Goal: Task Accomplishment & Management: Manage account settings

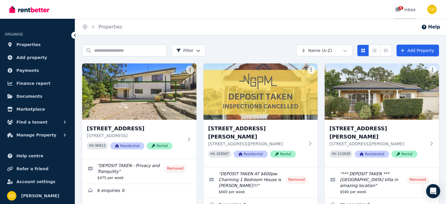
click at [396, 10] on icon at bounding box center [398, 9] width 6 height 5
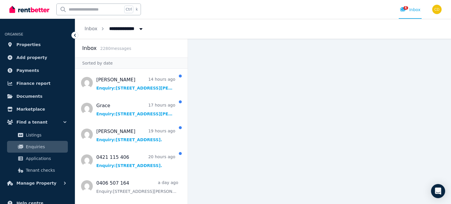
click at [86, 11] on input "text" at bounding box center [90, 9] width 66 height 11
type input "*******"
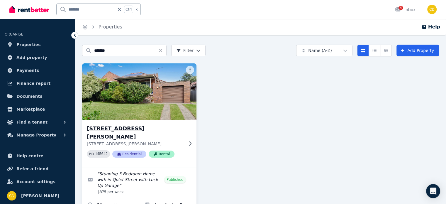
click at [142, 129] on h3 "35 Elouera Street North, BEVERLY HILLS" at bounding box center [135, 132] width 97 height 16
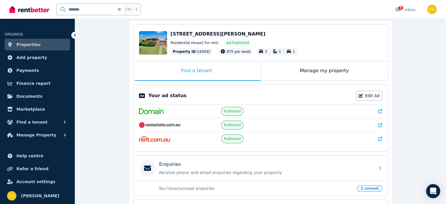
scroll to position [59, 0]
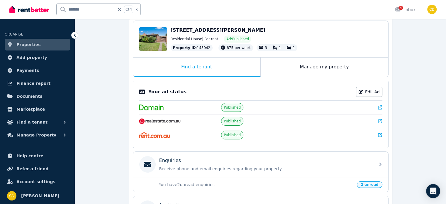
click at [382, 108] on icon at bounding box center [380, 107] width 4 height 4
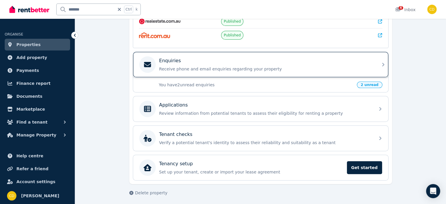
click at [211, 64] on div "Enquiries Receive phone and email enquiries regarding your property" at bounding box center [265, 64] width 212 height 15
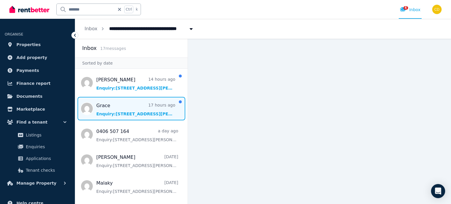
click at [129, 104] on span "Message list" at bounding box center [131, 108] width 112 height 23
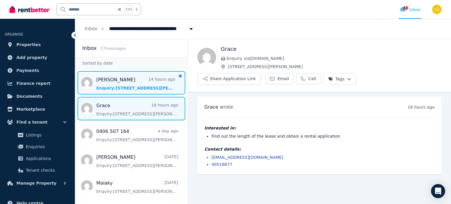
click at [136, 80] on span "Message list" at bounding box center [131, 82] width 112 height 23
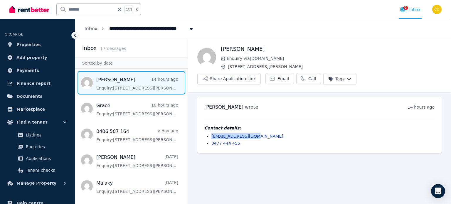
drag, startPoint x: 252, startPoint y: 137, endPoint x: 211, endPoint y: 136, distance: 41.1
click at [211, 136] on ul "fakiih_@hotmail.com 0477 444 455" at bounding box center [319, 139] width 230 height 13
copy link "fakiih_@hotmail.com"
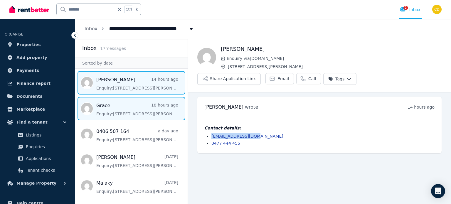
drag, startPoint x: 107, startPoint y: 103, endPoint x: 86, endPoint y: 112, distance: 22.6
click at [107, 103] on span "Message list" at bounding box center [131, 108] width 112 height 23
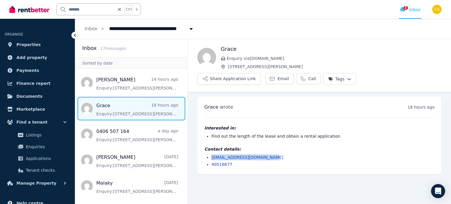
drag, startPoint x: 265, startPoint y: 158, endPoint x: 211, endPoint y: 158, distance: 54.0
click at [211, 158] on li "gracecaitlin02@hotmail.com" at bounding box center [322, 157] width 223 height 6
copy link "gracecaitlin02@hotmail.com"
click at [415, 10] on div "2 Inbox" at bounding box center [410, 10] width 21 height 6
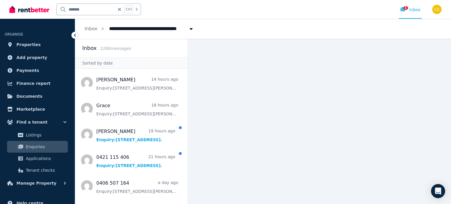
click at [120, 11] on icon at bounding box center [119, 9] width 6 height 5
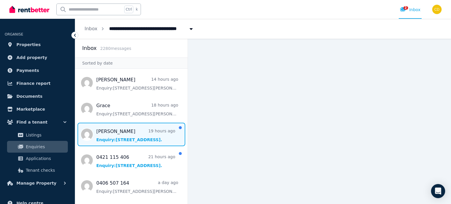
click at [140, 130] on span "Message list" at bounding box center [131, 134] width 112 height 23
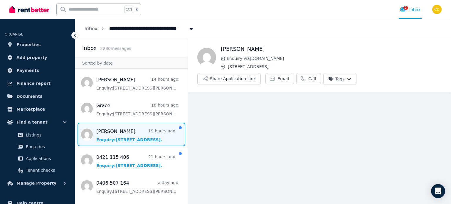
click at [97, 13] on input "text" at bounding box center [90, 9] width 66 height 11
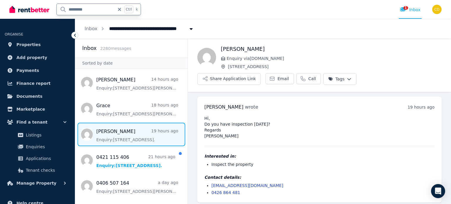
type input "**********"
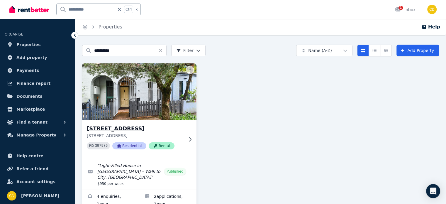
click at [136, 123] on div "[STREET_ADDRESS] [STREET_ADDRESS] 397976 Residential Rental" at bounding box center [139, 139] width 114 height 39
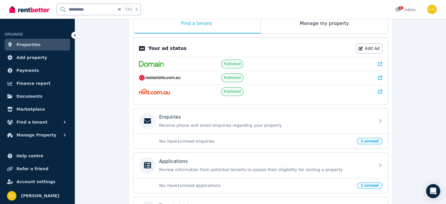
scroll to position [117, 0]
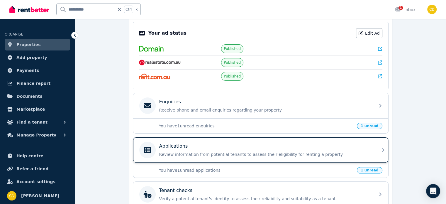
click at [205, 148] on div "Applications" at bounding box center [265, 146] width 212 height 7
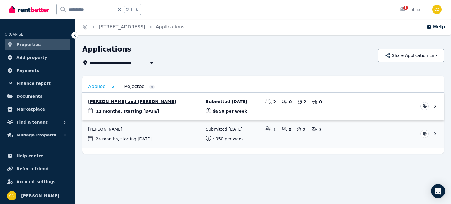
click at [166, 103] on link "View application: Brendan Foster and Kathrine Foster" at bounding box center [262, 106] width 361 height 27
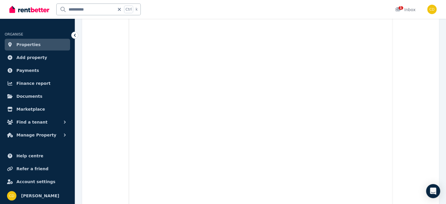
scroll to position [692, 0]
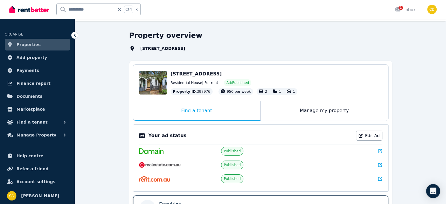
scroll to position [59, 0]
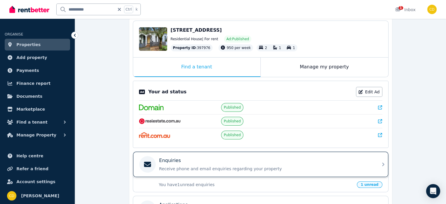
click at [221, 153] on div "Enquiries Receive phone and email enquiries regarding your property" at bounding box center [260, 164] width 255 height 25
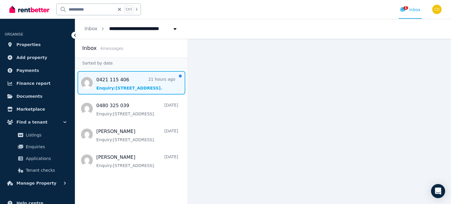
click at [144, 77] on span "Message list" at bounding box center [131, 82] width 112 height 23
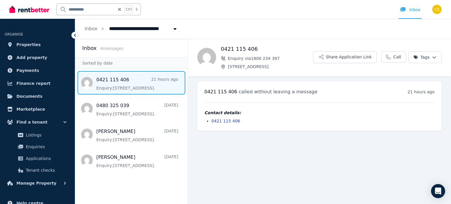
click at [111, 10] on input "**********" at bounding box center [86, 9] width 58 height 11
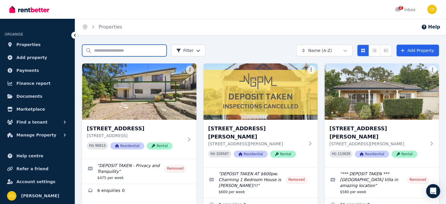
click at [110, 50] on input "Search properties" at bounding box center [124, 51] width 85 height 12
type input "*******"
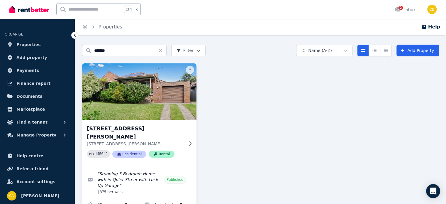
click at [147, 126] on h3 "35 Elouera Street North, BEVERLY HILLS" at bounding box center [135, 132] width 97 height 16
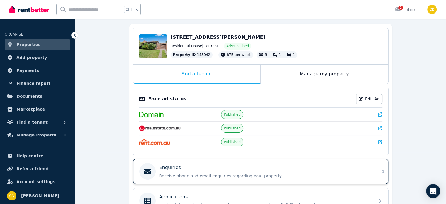
scroll to position [88, 0]
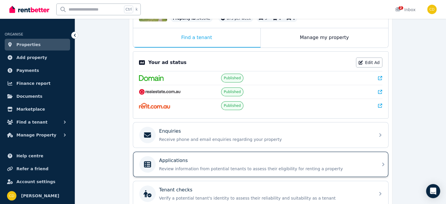
click at [200, 159] on div "Applications" at bounding box center [265, 160] width 212 height 7
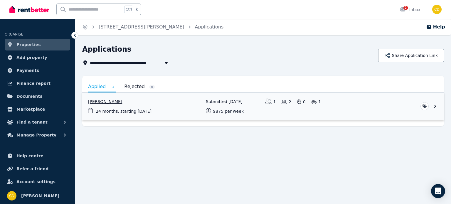
click at [158, 100] on link "View application: Hassan Mousselmani" at bounding box center [262, 106] width 361 height 27
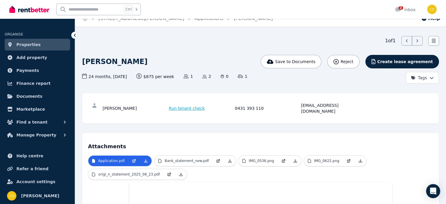
scroll to position [8, 0]
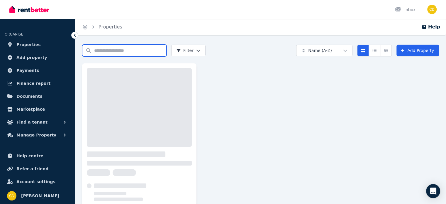
click at [147, 55] on input "Search properties" at bounding box center [124, 51] width 85 height 12
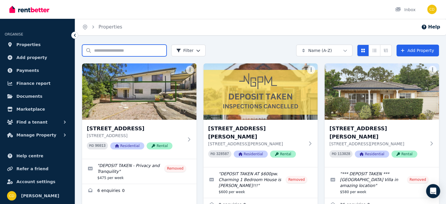
click at [141, 48] on input "Search properties" at bounding box center [124, 51] width 85 height 12
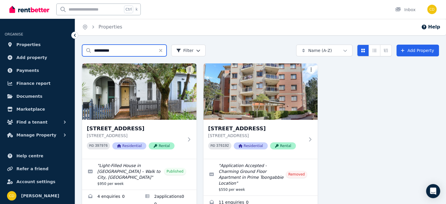
type input "**********"
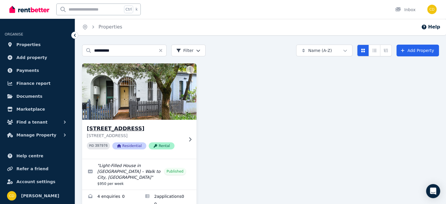
click at [148, 119] on img at bounding box center [139, 91] width 120 height 59
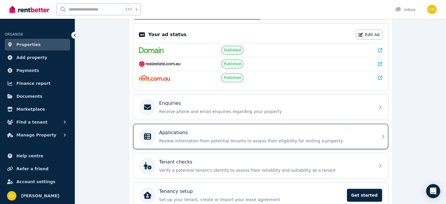
scroll to position [117, 0]
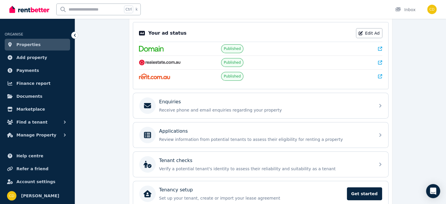
click at [379, 47] on icon at bounding box center [380, 49] width 4 height 4
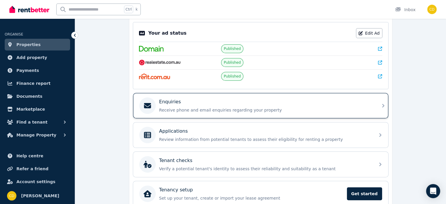
click at [214, 112] on div "Enquiries Receive phone and email enquiries regarding your property" at bounding box center [255, 105] width 232 height 16
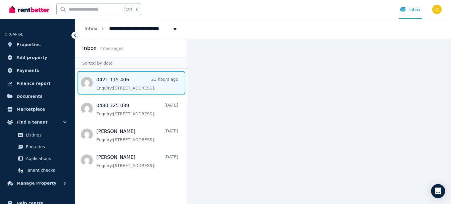
click at [114, 84] on span "Message list" at bounding box center [131, 82] width 112 height 23
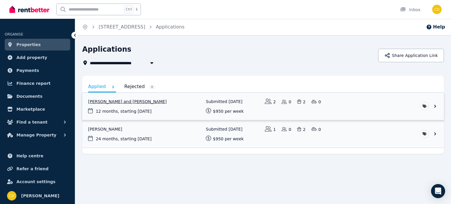
click at [188, 116] on link "View application: Brendan Foster and Kathrine Foster" at bounding box center [262, 106] width 361 height 27
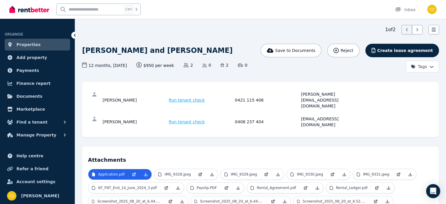
scroll to position [19, 0]
